Goal: Task Accomplishment & Management: Manage account settings

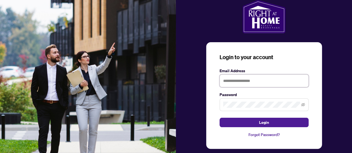
click at [244, 84] on input "text" at bounding box center [264, 81] width 89 height 13
type input "**********"
click at [220, 118] on button "Login" at bounding box center [264, 122] width 89 height 9
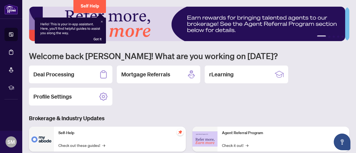
scroll to position [56, 0]
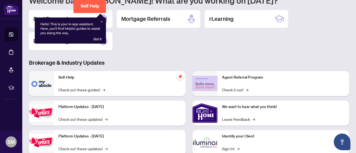
click at [102, 21] on div "Hello! This is your in-app assistant. Here, you'll find helpful guides to assis…" at bounding box center [70, 31] width 71 height 26
click at [102, 23] on div "Hello! This is your in-app assistant. Here, you'll find helpful guides to assis…" at bounding box center [70, 31] width 71 height 26
click at [102, 22] on icon at bounding box center [102, 22] width 2 height 2
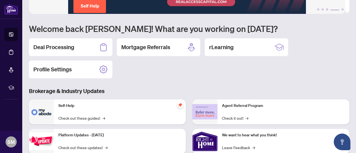
scroll to position [0, 0]
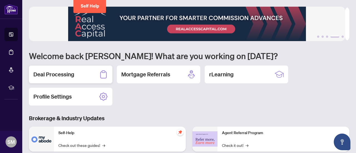
click at [65, 75] on h2 "Deal Processing" at bounding box center [53, 75] width 41 height 8
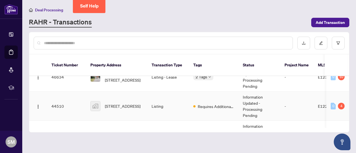
scroll to position [39, 0]
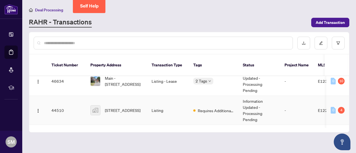
click at [162, 102] on td "Listing" at bounding box center [168, 110] width 42 height 29
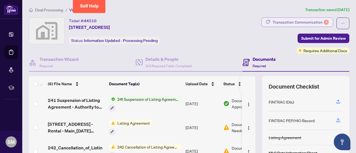
click at [246, 24] on div "4" at bounding box center [326, 22] width 5 height 5
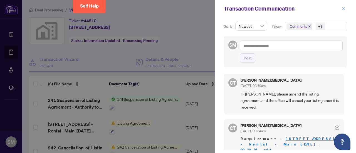
click at [246, 9] on icon "close" at bounding box center [343, 8] width 3 height 3
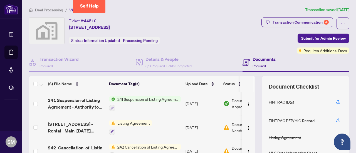
scroll to position [28, 0]
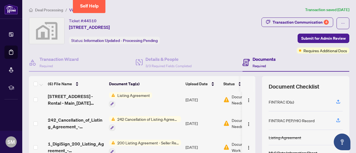
click at [139, 94] on span "Listing Agreement" at bounding box center [133, 95] width 37 height 6
click at [233, 98] on span "Document Needs Work" at bounding box center [246, 100] width 29 height 12
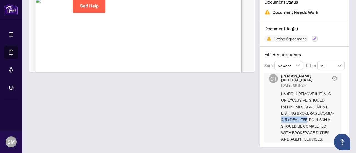
drag, startPoint x: 276, startPoint y: 114, endPoint x: 302, endPoint y: 113, distance: 26.7
click at [246, 113] on div "CT [PERSON_NAME][MEDICAL_DATA] [DATE], 09:34am LA (PG. 1 REMOVE INITIALS ON EXC…" at bounding box center [303, 108] width 77 height 77
copy span "2.5+DEAL FEE"
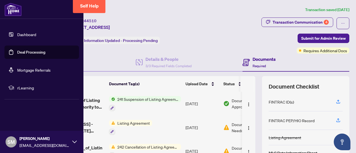
click at [30, 54] on link "Deal Processing" at bounding box center [31, 52] width 28 height 5
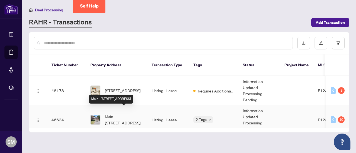
click at [130, 114] on span "Main -[STREET_ADDRESS]" at bounding box center [124, 120] width 38 height 12
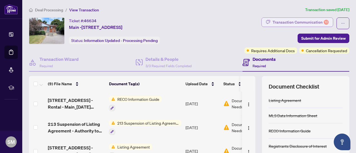
click at [246, 21] on div "Transaction Communication 10" at bounding box center [301, 22] width 56 height 9
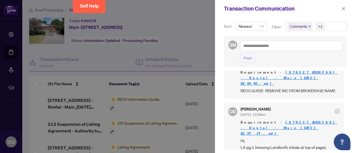
scroll to position [56, 0]
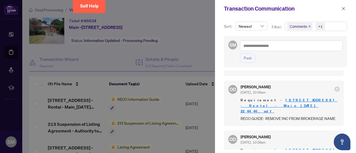
click at [203, 53] on div at bounding box center [178, 76] width 356 height 153
click at [246, 9] on icon "close" at bounding box center [344, 9] width 4 height 4
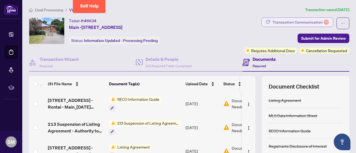
click at [246, 23] on div "Transaction Communication 10" at bounding box center [301, 22] width 56 height 9
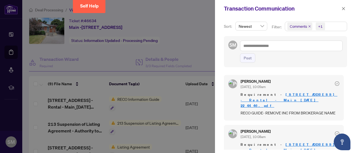
scroll to position [0, 0]
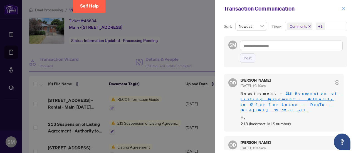
click at [246, 10] on icon "close" at bounding box center [344, 9] width 4 height 4
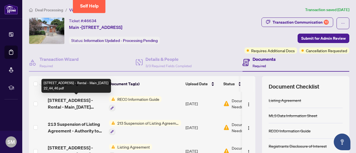
click at [62, 99] on span "[STREET_ADDRESS] - Rental - Main_[DATE] 22_44_46.pdf" at bounding box center [76, 103] width 57 height 13
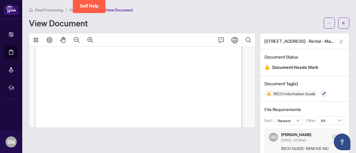
scroll to position [3328, 0]
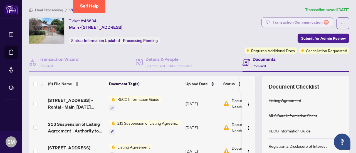
click at [246, 22] on div "Transaction Communication 10" at bounding box center [301, 22] width 56 height 9
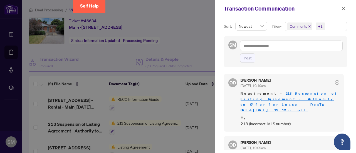
click at [177, 44] on div at bounding box center [178, 76] width 356 height 153
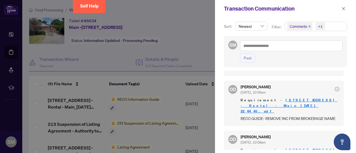
scroll to position [84, 0]
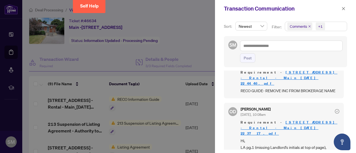
click at [246, 120] on link "[STREET_ADDRESS] - Rental - Main_[DATE] 22_37_17.pdf" at bounding box center [289, 128] width 97 height 16
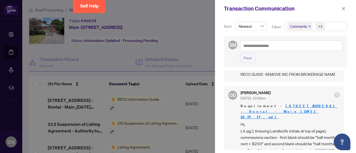
scroll to position [111, 0]
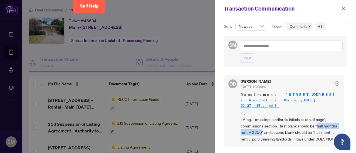
drag, startPoint x: 317, startPoint y: 109, endPoint x: 275, endPoint y: 116, distance: 43.2
click at [246, 116] on span "Hi, LA pg.1 (missing Landlord's initials at top of page), commissions section -…" at bounding box center [290, 126] width 99 height 33
copy span "half months rent + $250"
click at [246, 116] on span "Hi, LA pg.1 (missing Landlord's initials at top of page), commissions section -…" at bounding box center [290, 126] width 99 height 33
drag, startPoint x: 262, startPoint y: 121, endPoint x: 327, endPoint y: 115, distance: 66.0
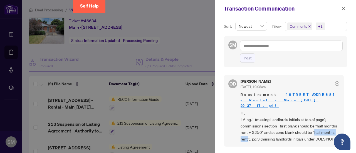
click at [246, 115] on span "Hi, LA pg.1 (missing Landlord's initials at top of page), commissions section -…" at bounding box center [290, 126] width 99 height 33
copy span "half months rent"
click at [191, 42] on div at bounding box center [178, 76] width 356 height 153
click at [246, 8] on icon "close" at bounding box center [343, 8] width 3 height 3
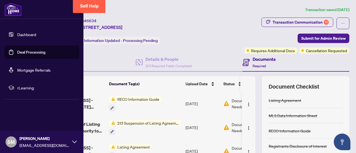
click at [18, 51] on link "Deal Processing" at bounding box center [31, 52] width 28 height 5
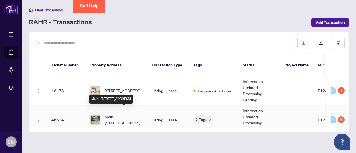
click at [125, 114] on span "Main -[STREET_ADDRESS]" at bounding box center [124, 120] width 38 height 12
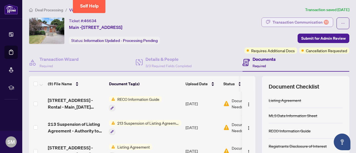
click at [246, 20] on div "Transaction Communication 10" at bounding box center [301, 22] width 56 height 9
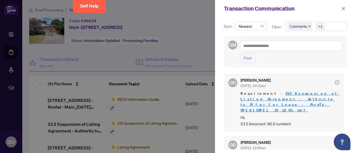
click at [192, 44] on div at bounding box center [178, 76] width 356 height 153
click at [85, 57] on div at bounding box center [178, 76] width 356 height 153
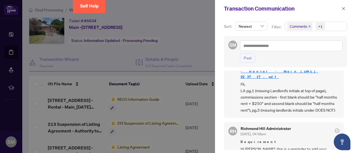
scroll to position [167, 0]
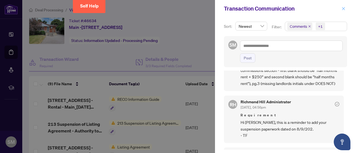
click at [246, 7] on button "button" at bounding box center [343, 8] width 7 height 7
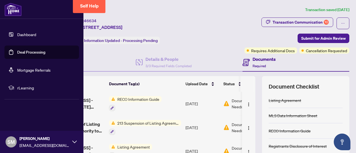
click at [17, 53] on link "Deal Processing" at bounding box center [31, 52] width 28 height 5
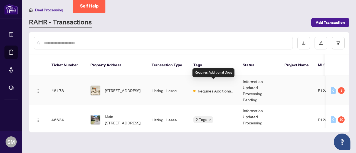
click at [195, 90] on span at bounding box center [194, 91] width 2 height 2
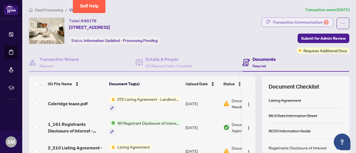
click at [246, 23] on div "Transaction Communication 3" at bounding box center [301, 22] width 56 height 9
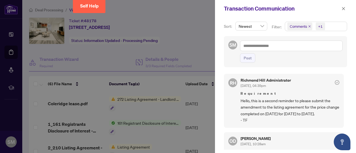
click at [199, 47] on div at bounding box center [178, 76] width 356 height 153
click at [246, 10] on icon "close" at bounding box center [344, 9] width 4 height 4
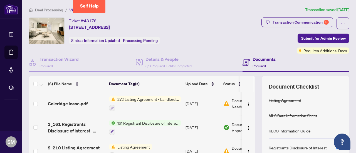
click at [234, 101] on span "Document Needs Work" at bounding box center [246, 104] width 29 height 12
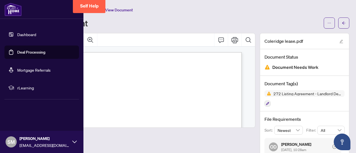
click at [27, 50] on link "Deal Processing" at bounding box center [31, 52] width 28 height 5
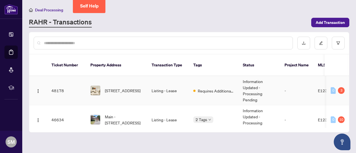
click at [187, 86] on td "Listing - Lease" at bounding box center [168, 90] width 42 height 29
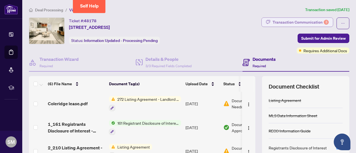
click at [246, 20] on div "Transaction Communication 3" at bounding box center [301, 22] width 56 height 9
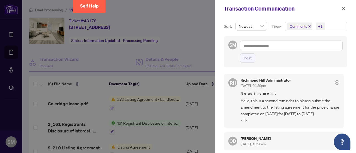
click at [157, 64] on div at bounding box center [178, 76] width 356 height 153
click at [246, 8] on icon "close" at bounding box center [344, 9] width 4 height 4
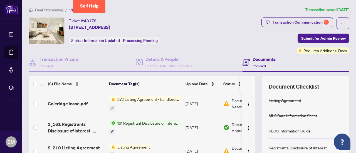
click at [152, 96] on span "272 Listing Agreement - Landlord Designated Representation Agreement Authority …" at bounding box center [148, 99] width 66 height 6
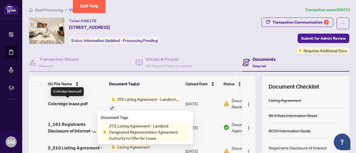
click at [76, 101] on span "Coleridge lease.pdf" at bounding box center [68, 104] width 40 height 7
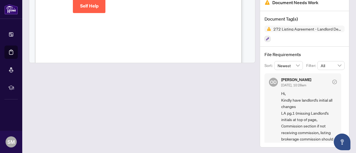
scroll to position [28, 0]
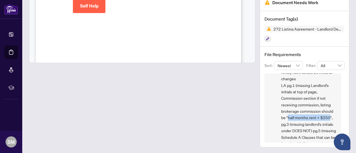
drag, startPoint x: 283, startPoint y: 116, endPoint x: 325, endPoint y: 116, distance: 41.2
click at [246, 116] on span "Hi, Kindly have landlord's initial all changes LA pg.1 (missing Landlord's init…" at bounding box center [309, 108] width 56 height 91
copy span "half months rent + $250"
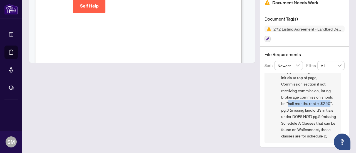
scroll to position [49, 0]
